Goal: Find contact information: Find contact information

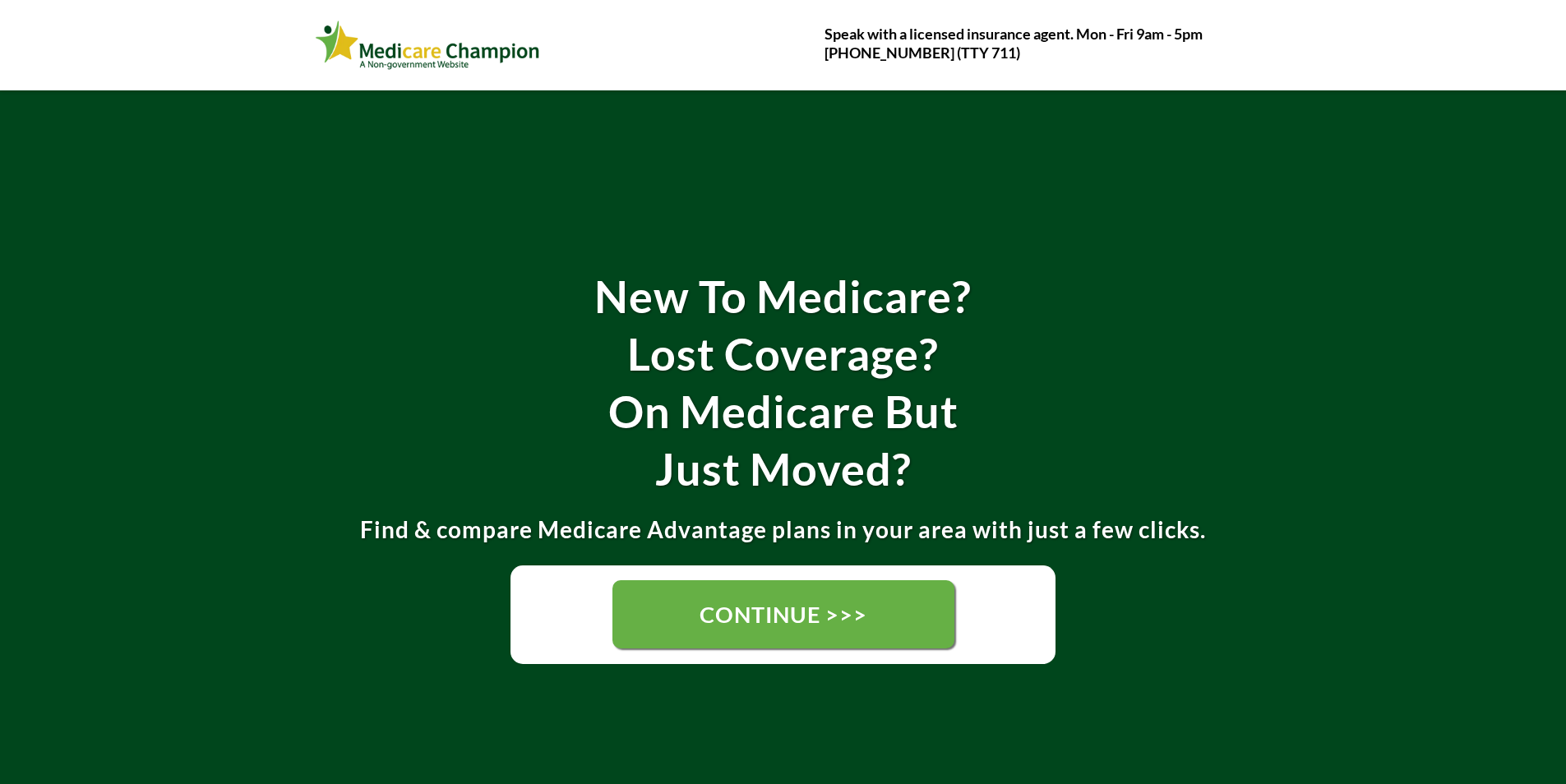
click at [947, 600] on link "CONTINUE >>>" at bounding box center [783, 614] width 342 height 68
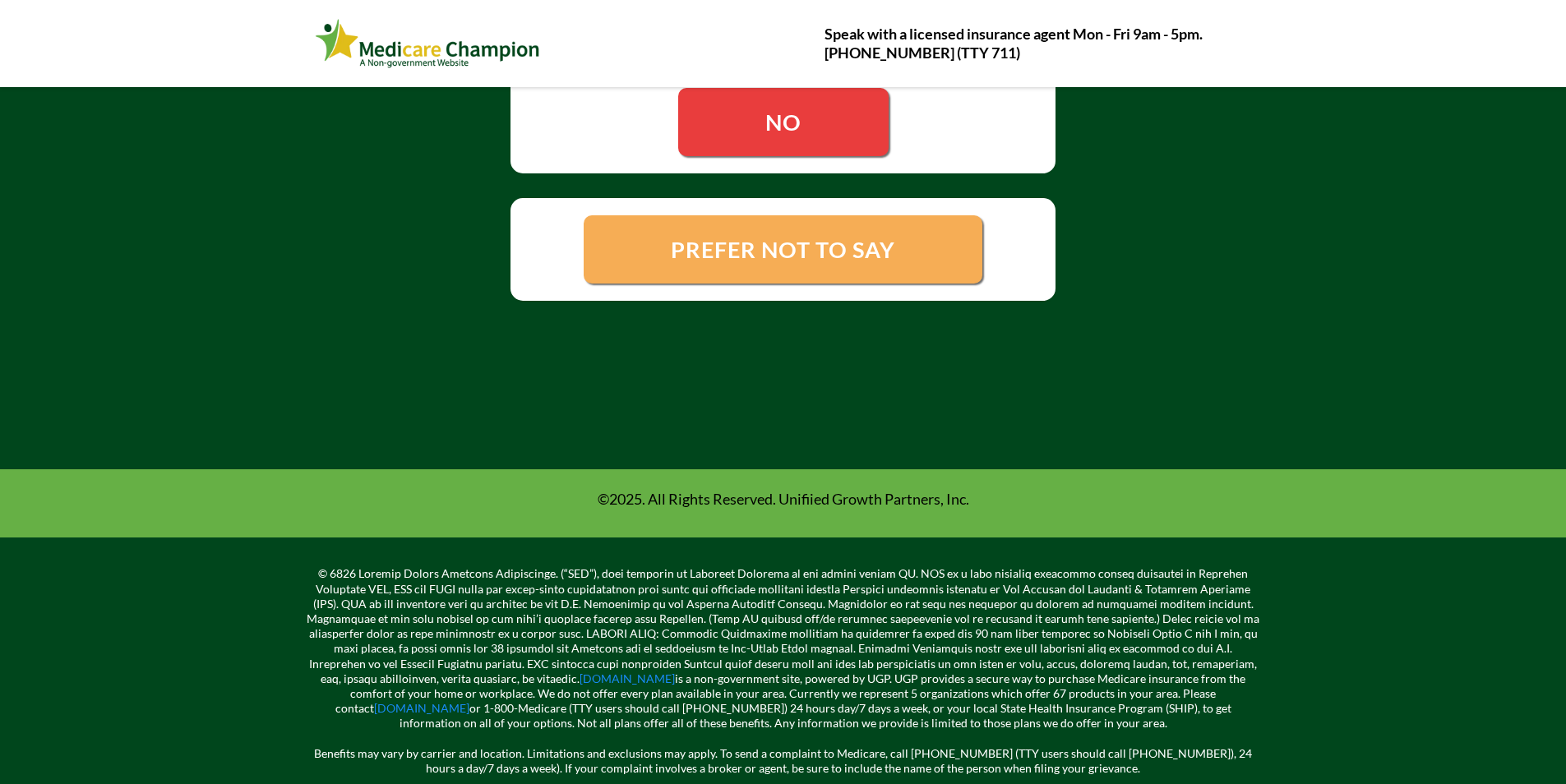
scroll to position [538, 0]
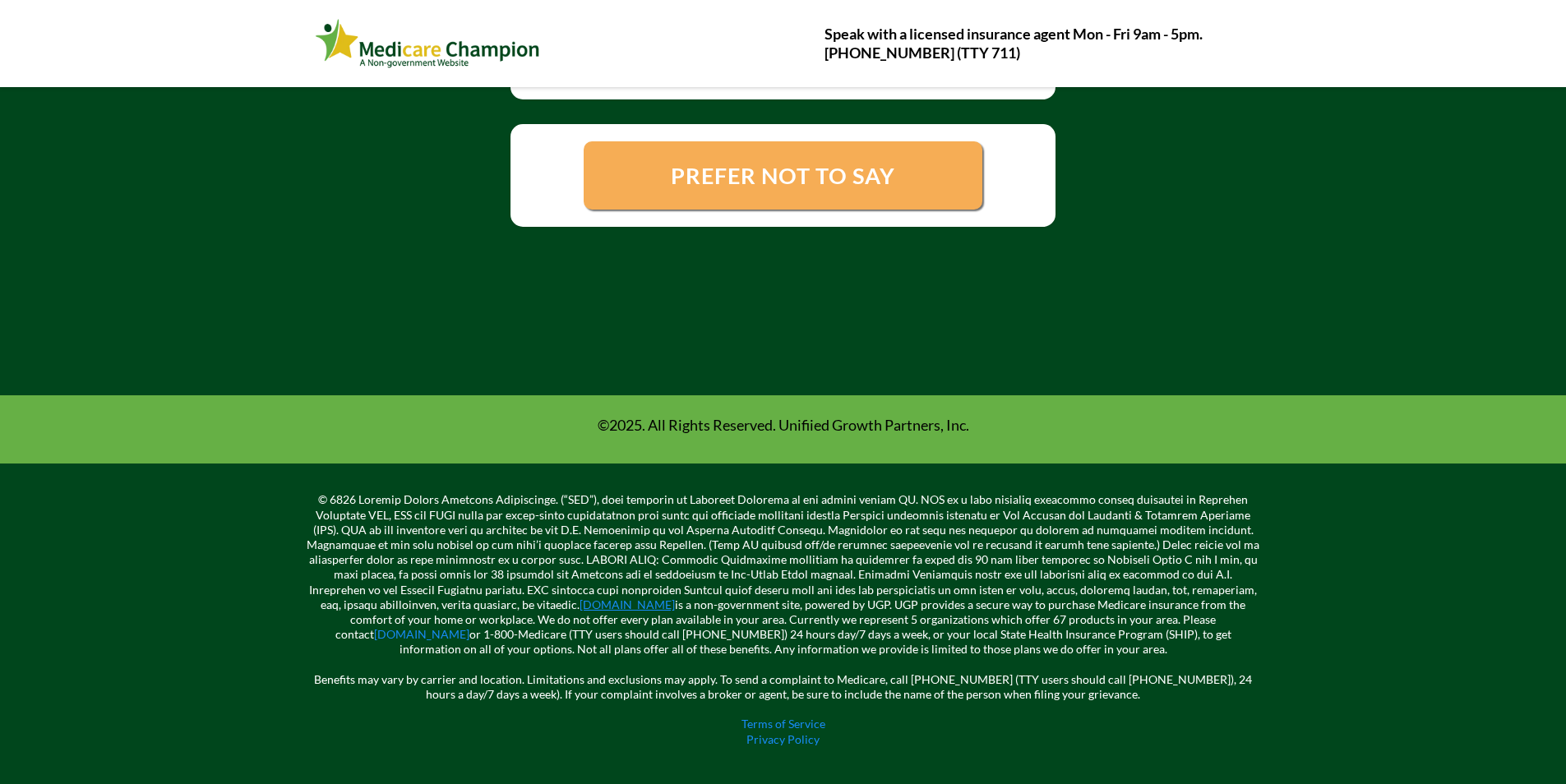
click at [579, 604] on link "[DOMAIN_NAME]" at bounding box center [627, 604] width 95 height 14
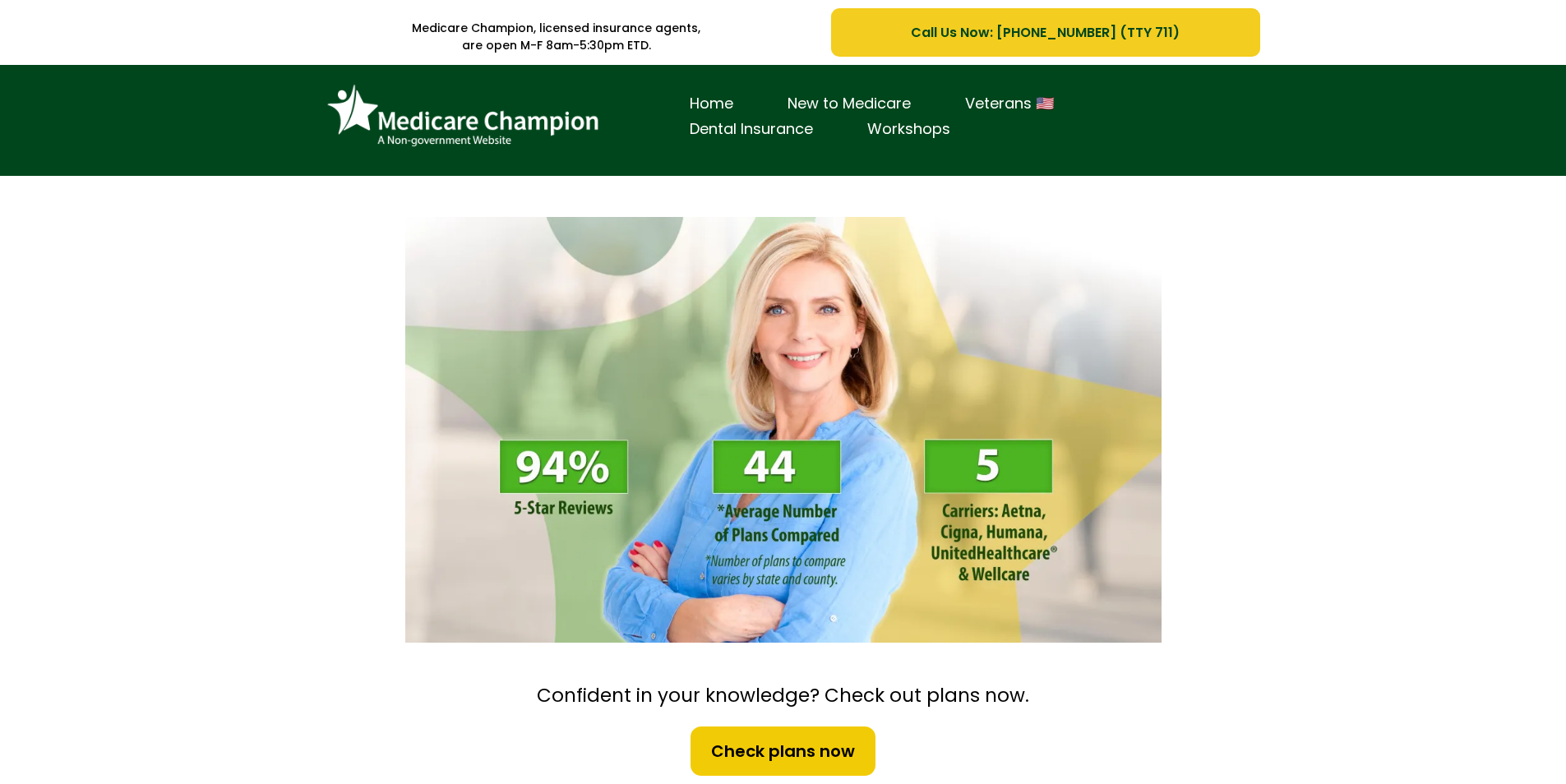
click at [1223, 37] on span "Call Us Now: [PHONE_NUMBER] (TTY 711)" at bounding box center [1045, 32] width 395 height 20
